Goal: Information Seeking & Learning: Learn about a topic

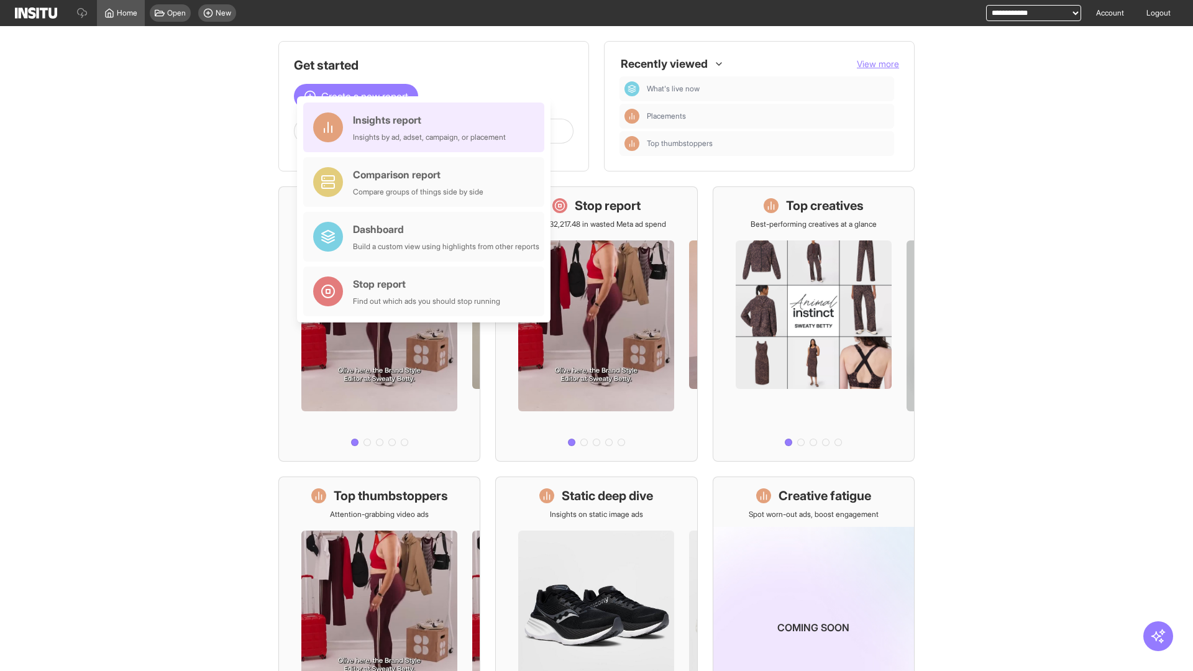
click at [427, 127] on div "Insights report Insights by ad, adset, campaign, or placement" at bounding box center [429, 127] width 153 height 30
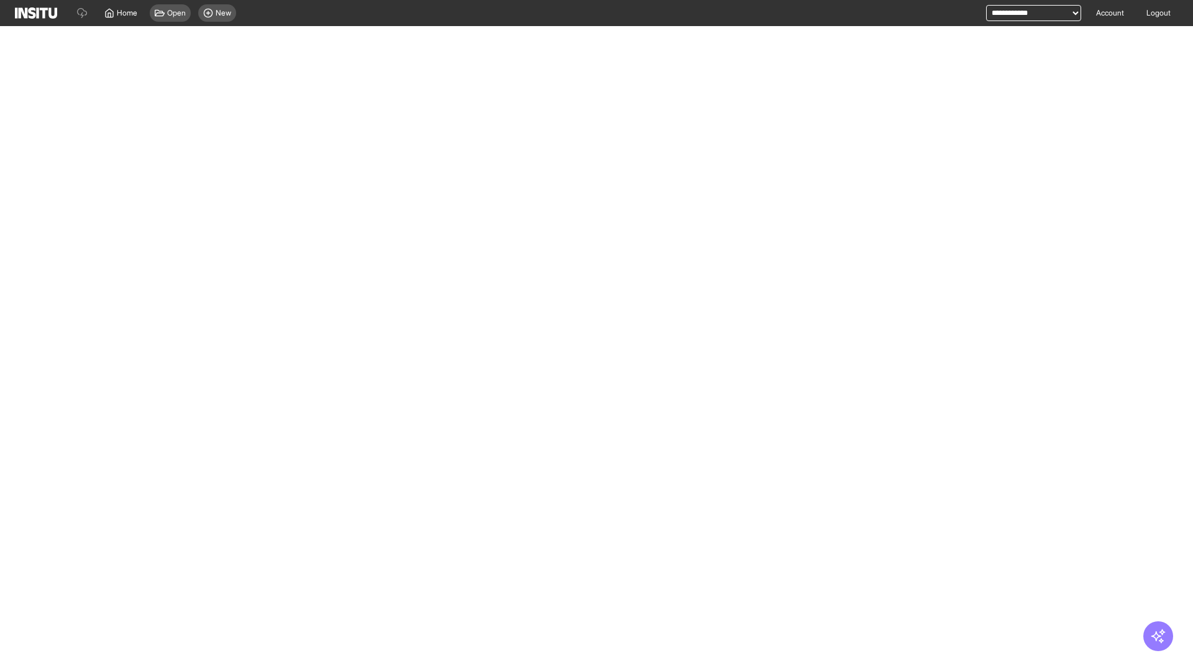
select select "**"
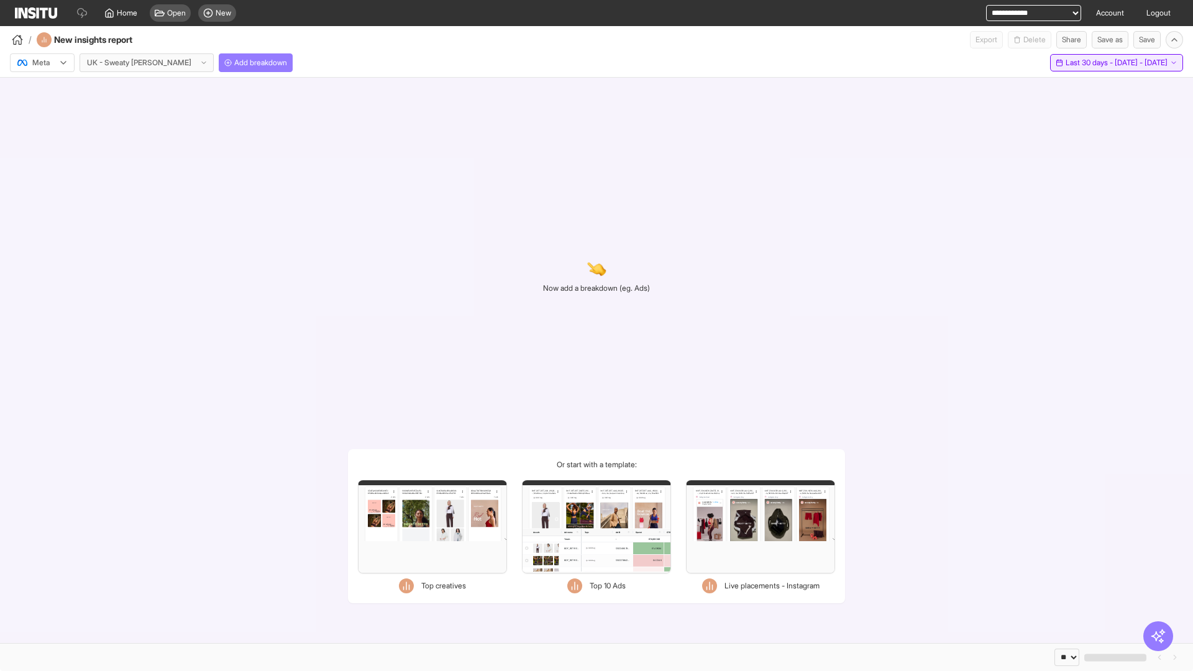
click at [1090, 63] on span "Last 30 days - [DATE] - [DATE]" at bounding box center [1116, 63] width 102 height 10
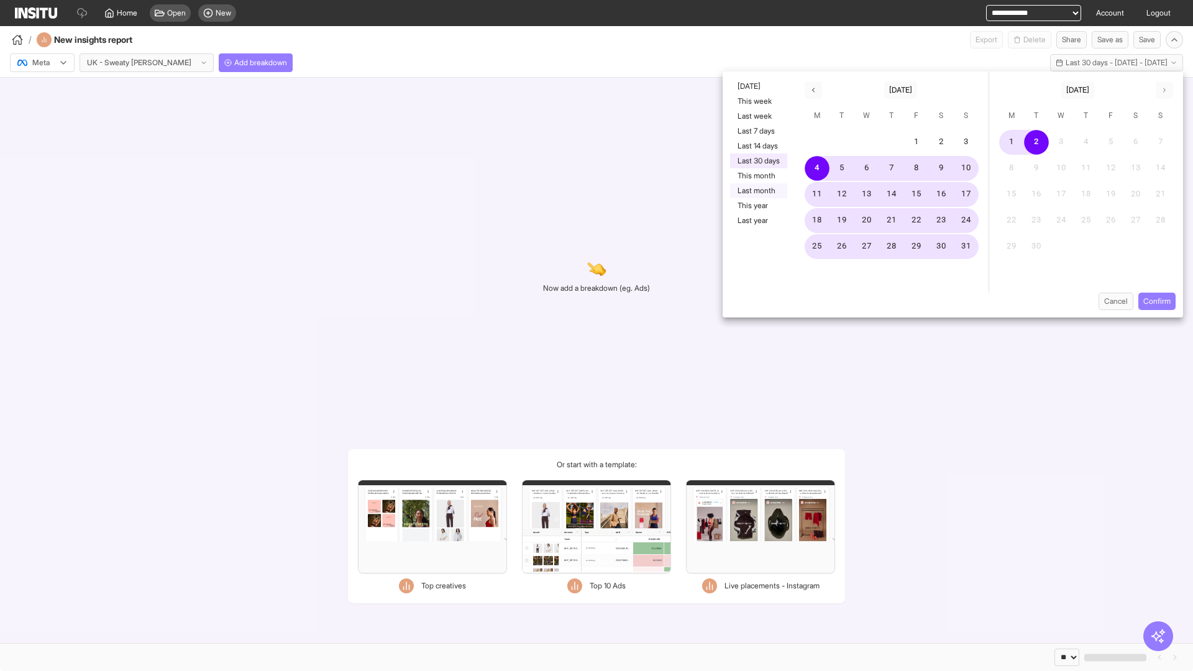
click at [757, 191] on button "Last month" at bounding box center [758, 190] width 57 height 15
